Goal: Find specific page/section

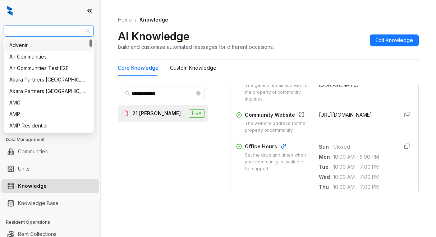
drag, startPoint x: 54, startPoint y: 35, endPoint x: 9, endPoint y: 32, distance: 45.3
click at [9, 32] on span "Air Communities" at bounding box center [49, 31] width 82 height 11
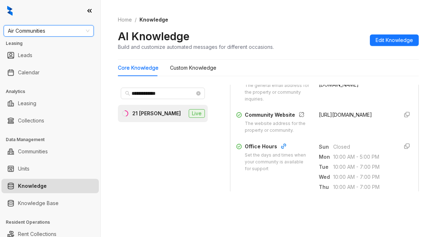
click at [20, 28] on span "Air Communities" at bounding box center [49, 31] width 82 height 11
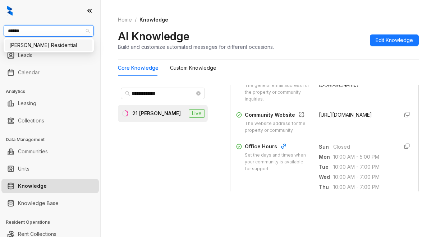
type input "*******"
click at [16, 43] on div "[PERSON_NAME] Residential" at bounding box center [48, 45] width 79 height 8
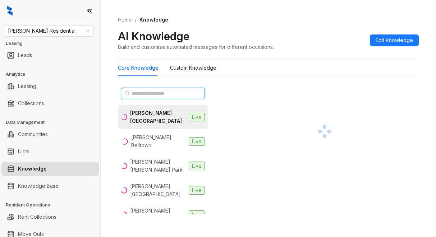
click at [152, 93] on input "text" at bounding box center [163, 93] width 63 height 8
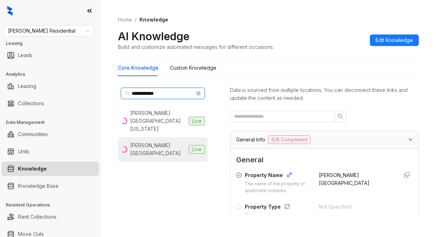
type input "**********"
click at [148, 142] on div "Griffis Lakeline Station" at bounding box center [158, 150] width 56 height 16
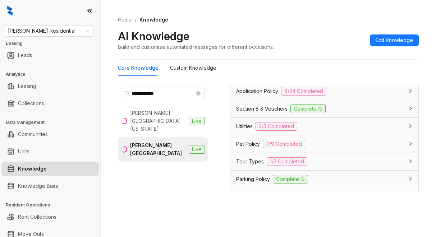
scroll to position [575, 0]
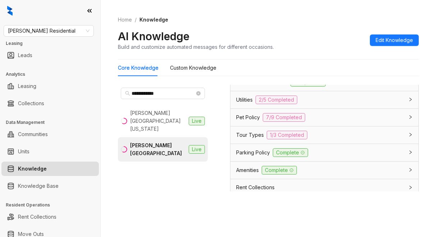
click at [241, 139] on span "Tour Types" at bounding box center [250, 135] width 28 height 8
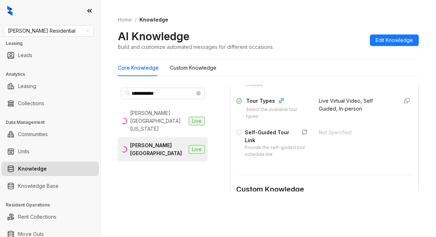
scroll to position [683, 0]
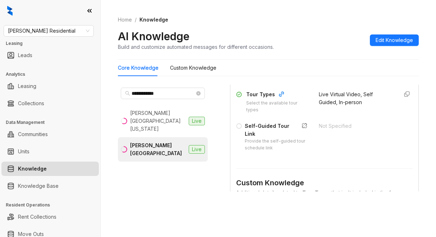
click at [317, 24] on div "Home / Knowledge AI Knowledge Build and customize automated messages for differ…" at bounding box center [268, 33] width 301 height 52
